Goal: Task Accomplishment & Management: Manage account settings

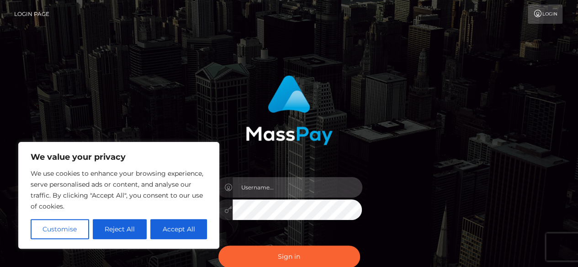
click at [270, 185] on input "text" at bounding box center [298, 187] width 130 height 21
type input "Leeroy.megabonanza"
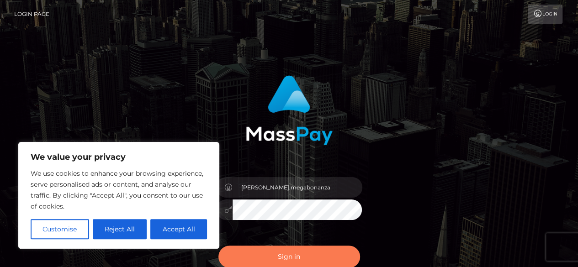
click at [306, 259] on button "Sign in" at bounding box center [289, 257] width 142 height 22
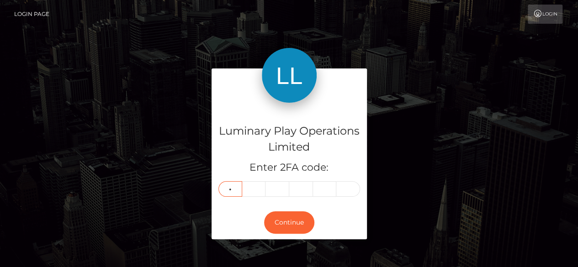
type input "4"
type input "3"
type input "4"
type input "3"
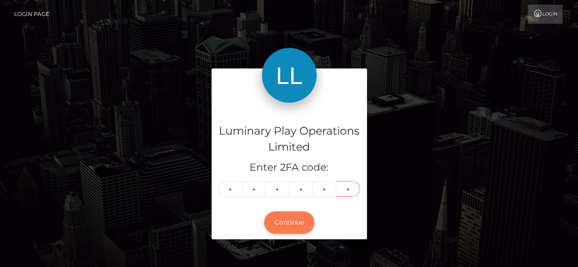
type input "6"
click at [288, 227] on button "Continue" at bounding box center [289, 223] width 50 height 22
